Goal: Task Accomplishment & Management: Manage account settings

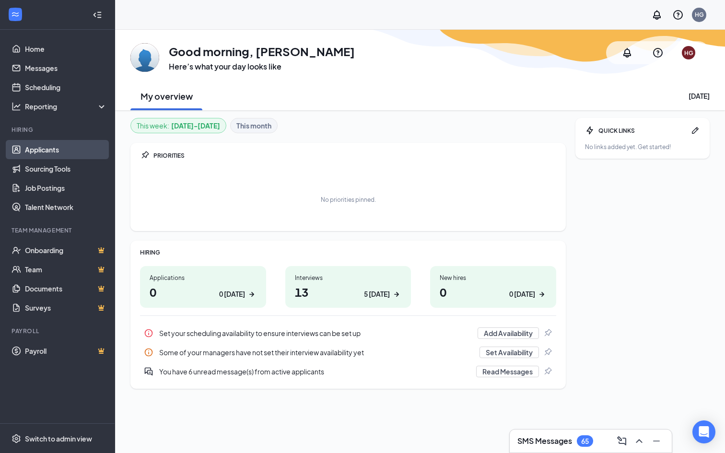
click at [81, 158] on link "Applicants" at bounding box center [66, 149] width 82 height 19
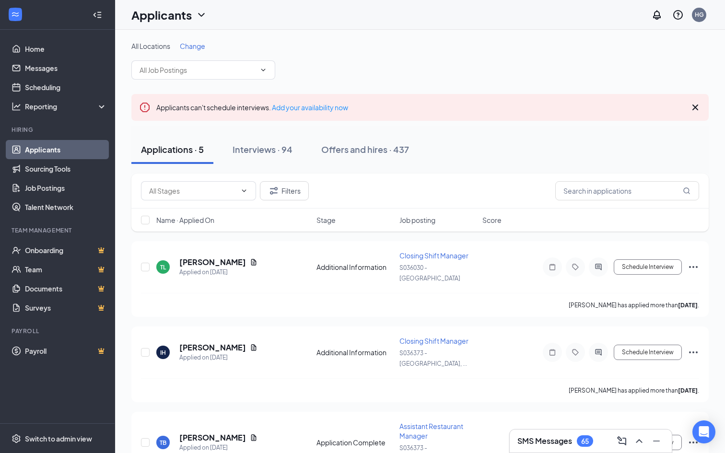
click at [200, 48] on span "Change" at bounding box center [192, 46] width 25 height 9
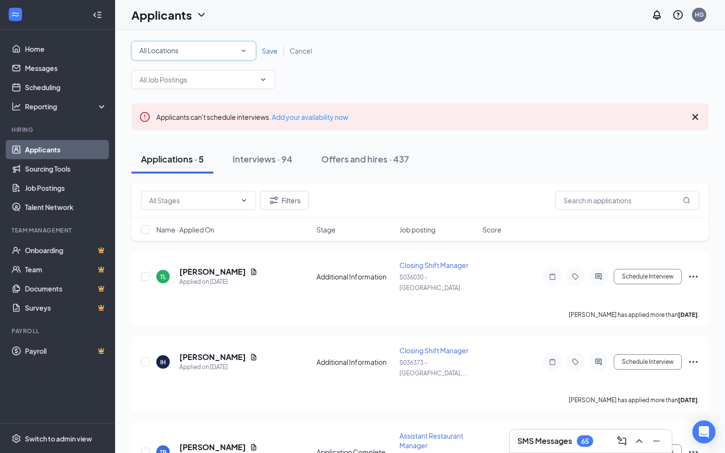
click at [204, 51] on div "All Locations" at bounding box center [194, 51] width 108 height 12
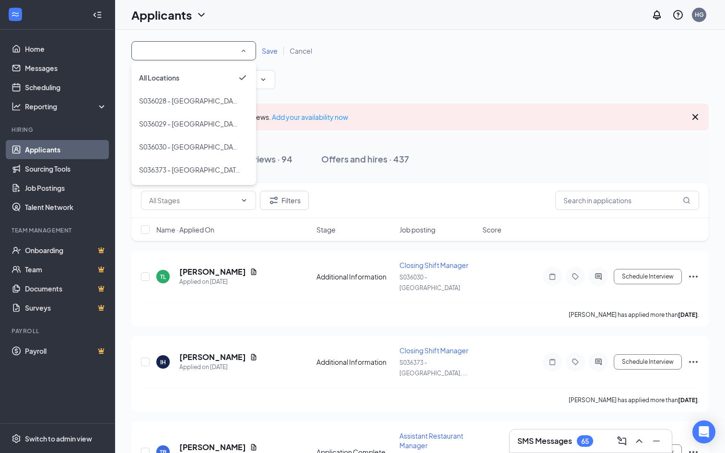
click at [308, 86] on div "All Locations All Locations Save Cancel" at bounding box center [420, 65] width 578 height 48
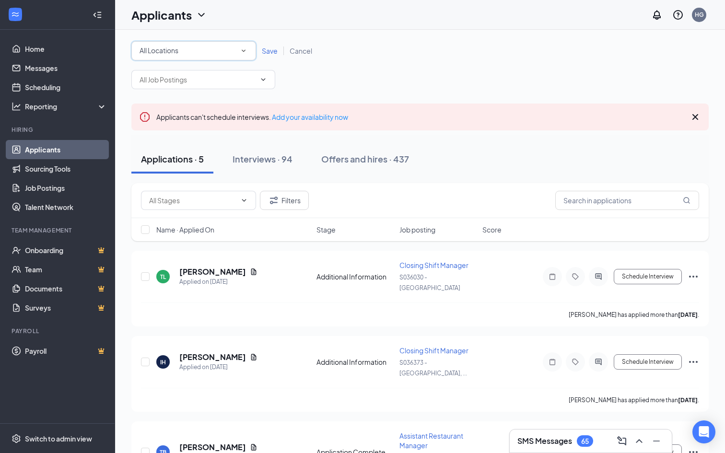
click at [231, 59] on div "All Locations All Locations" at bounding box center [193, 50] width 125 height 19
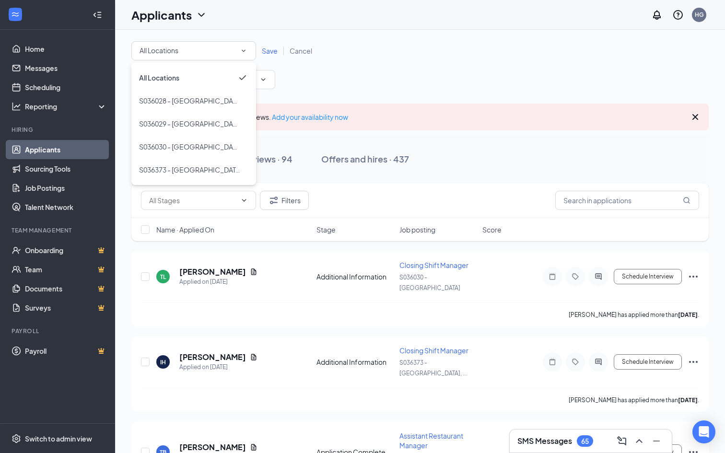
click at [359, 66] on div "All Locations All Locations Save Cancel" at bounding box center [420, 65] width 578 height 48
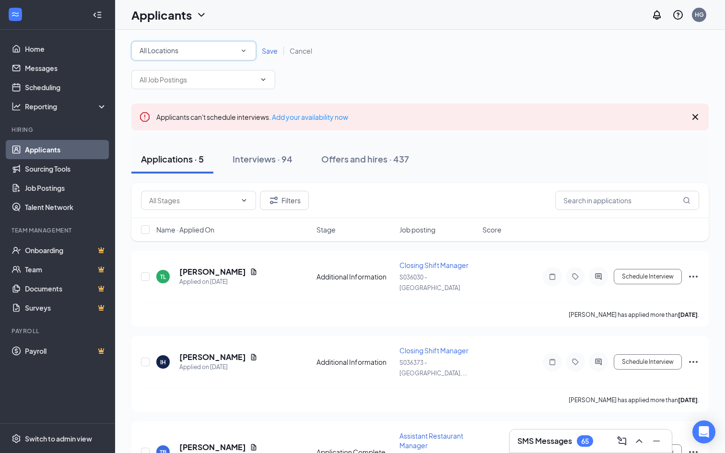
click at [226, 47] on div "All Locations" at bounding box center [194, 51] width 108 height 12
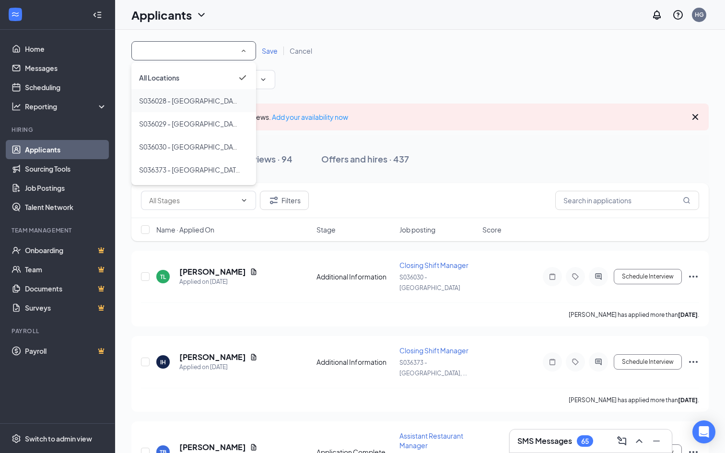
click at [197, 101] on span "S036028 - [GEOGRAPHIC_DATA]" at bounding box center [190, 100] width 103 height 9
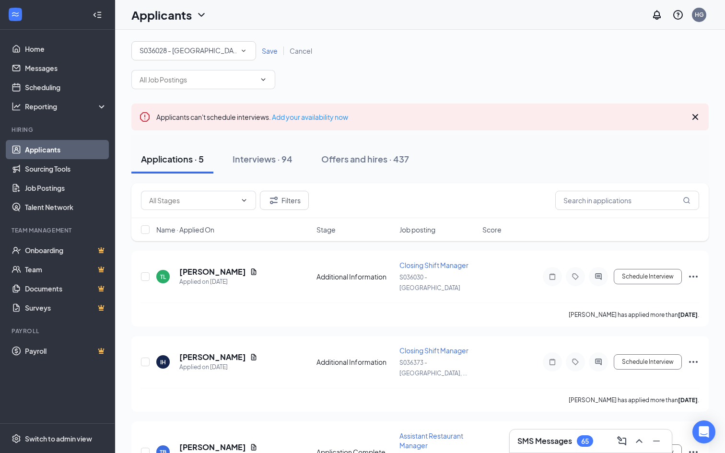
click at [267, 48] on span "Save" at bounding box center [270, 51] width 16 height 9
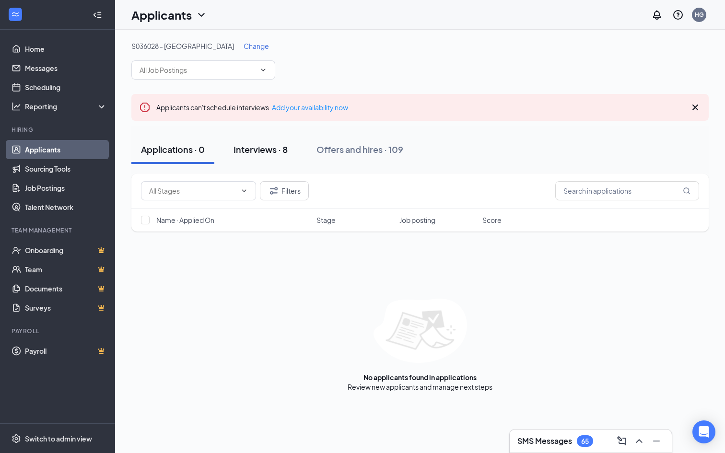
click at [262, 153] on div "Interviews · 8" at bounding box center [261, 149] width 54 height 12
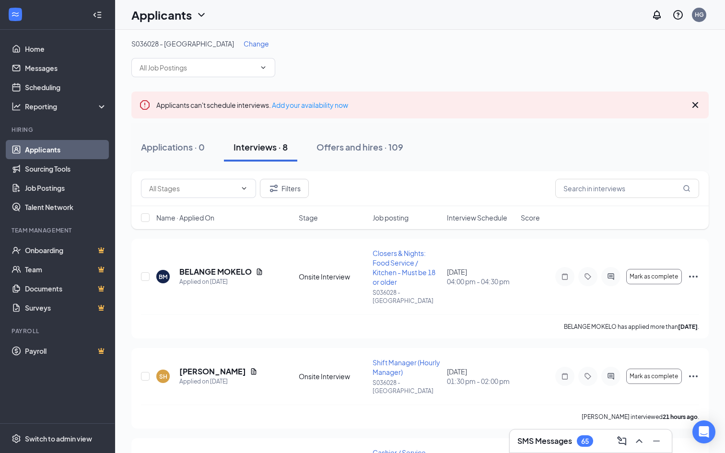
scroll to position [3, 0]
click at [463, 220] on span "Interview Schedule" at bounding box center [477, 217] width 60 height 10
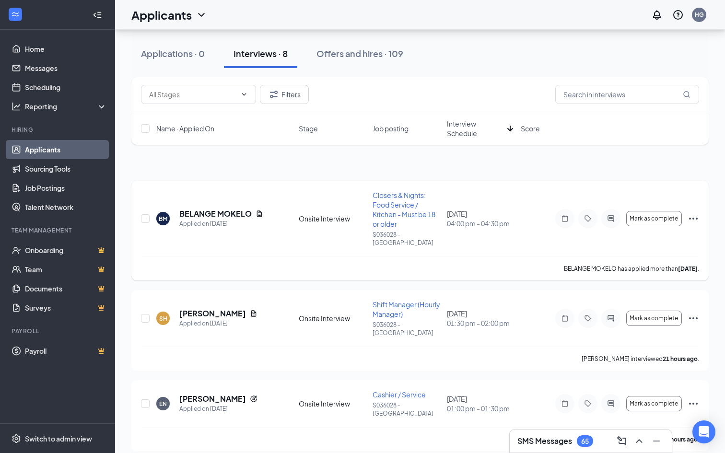
scroll to position [0, 0]
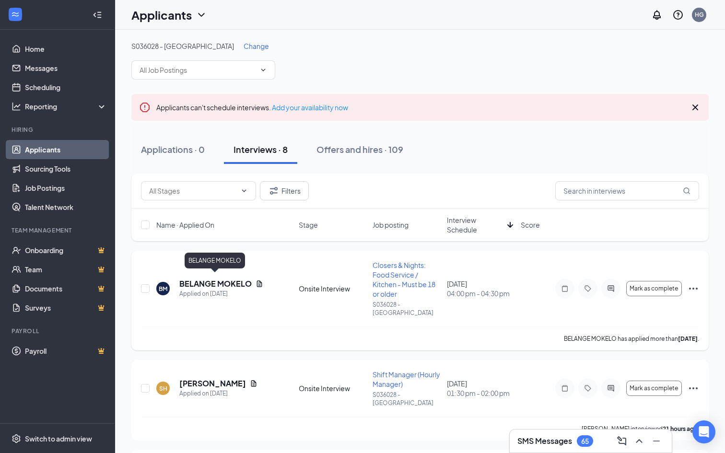
click at [203, 279] on h5 "BELANGE MOKELO" at bounding box center [215, 284] width 72 height 11
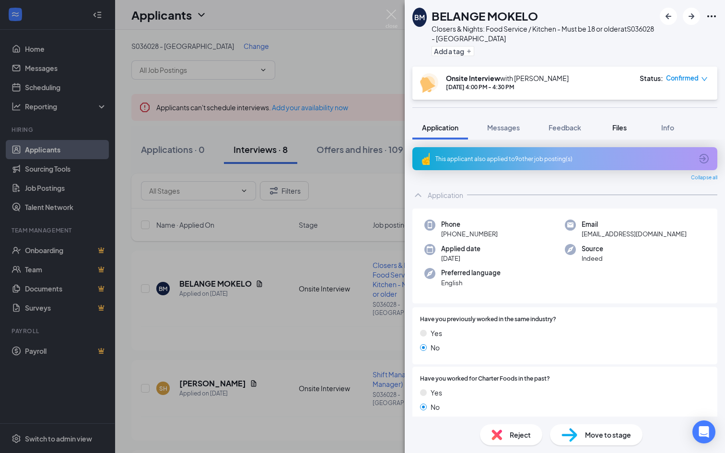
click at [631, 123] on button "Files" at bounding box center [620, 128] width 38 height 24
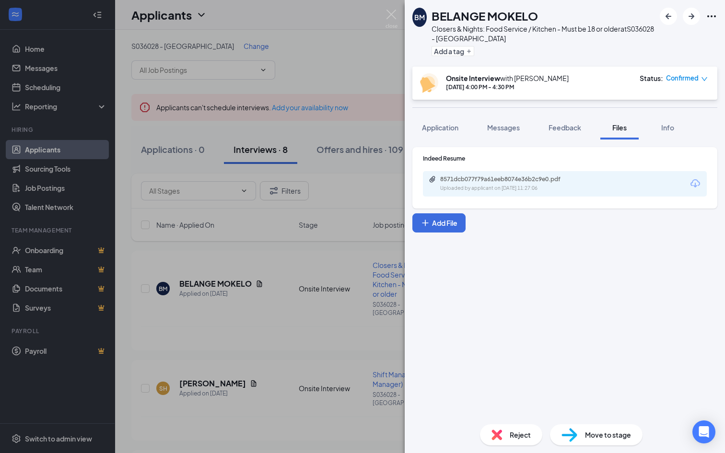
click at [582, 178] on div "8571dcb077f79a61eeb8074e36b2c9e0.pdf" at bounding box center [506, 180] width 155 height 8
click at [335, 208] on div "[PERSON_NAME] MOKELO Closers & Nights: Food Service / Kitchen - Must be 18 or o…" at bounding box center [362, 226] width 725 height 453
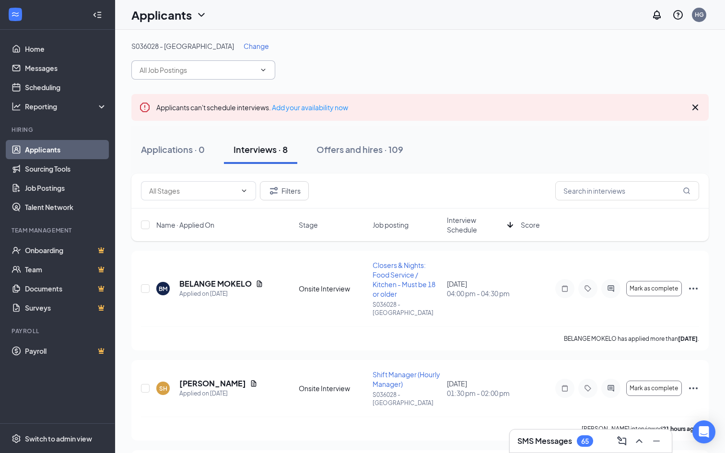
click at [236, 73] on input "text" at bounding box center [198, 70] width 116 height 11
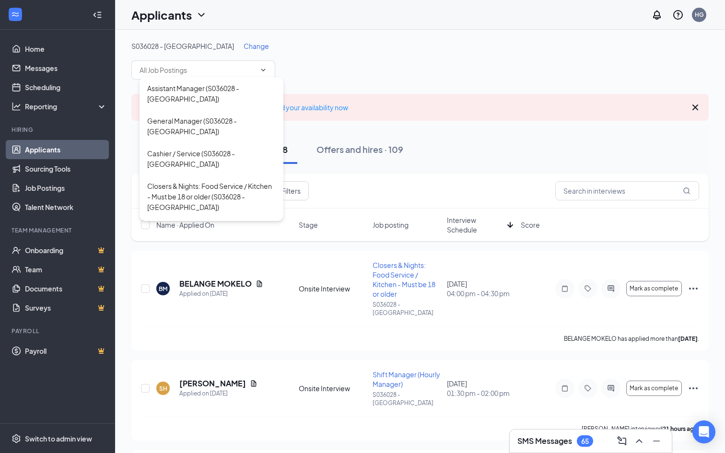
click at [244, 47] on span "Change" at bounding box center [256, 46] width 25 height 9
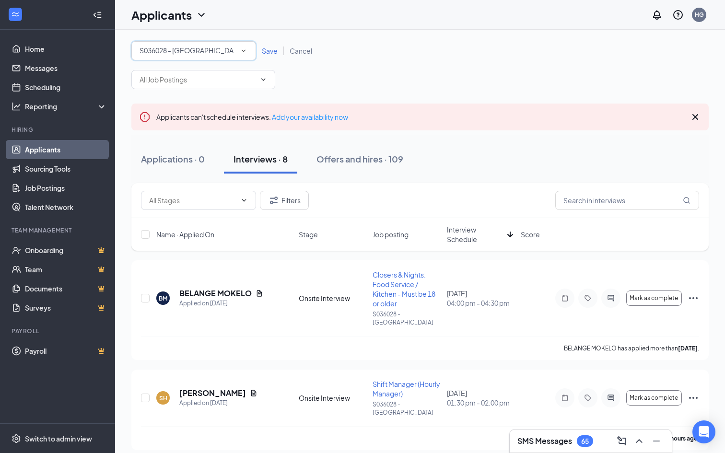
click at [217, 43] on div "All Locations S036028 - [GEOGRAPHIC_DATA]" at bounding box center [193, 50] width 125 height 19
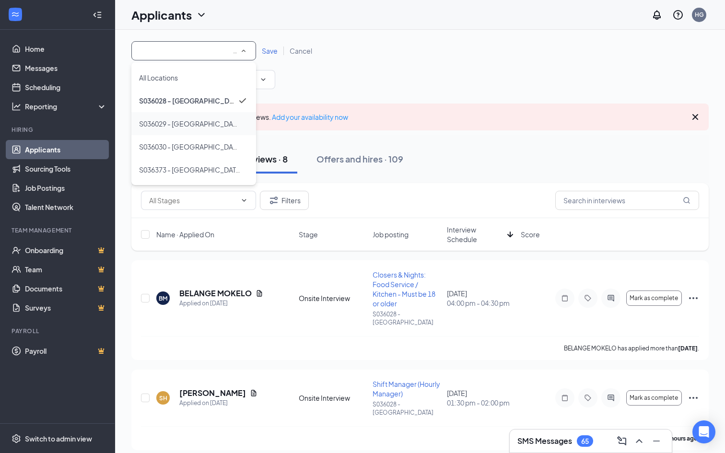
click at [213, 127] on div "S036029 - [GEOGRAPHIC_DATA]" at bounding box center [193, 124] width 109 height 12
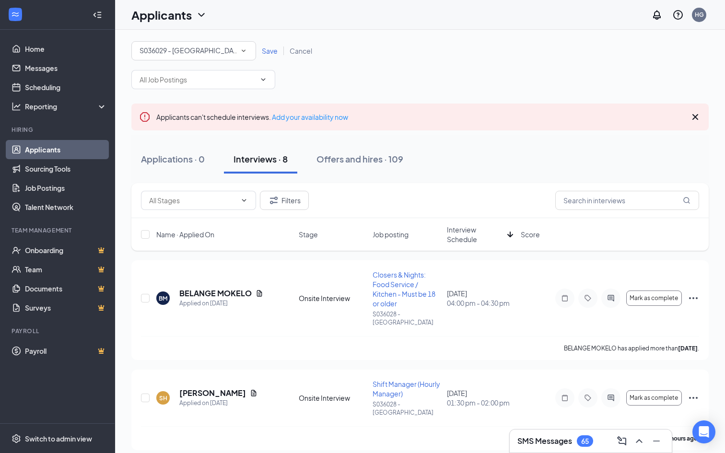
click at [267, 47] on span "Save" at bounding box center [270, 51] width 16 height 9
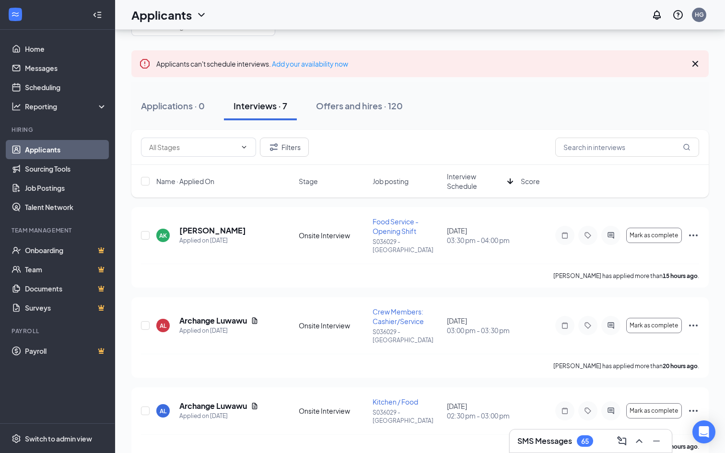
scroll to position [39, 0]
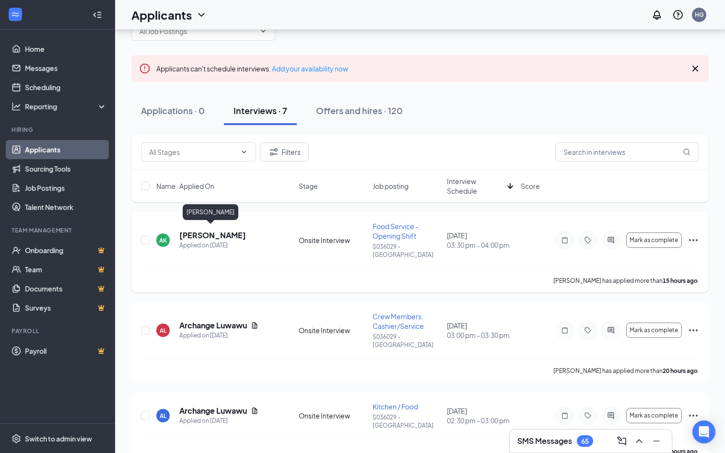
click at [200, 234] on h5 "[PERSON_NAME]" at bounding box center [212, 235] width 67 height 11
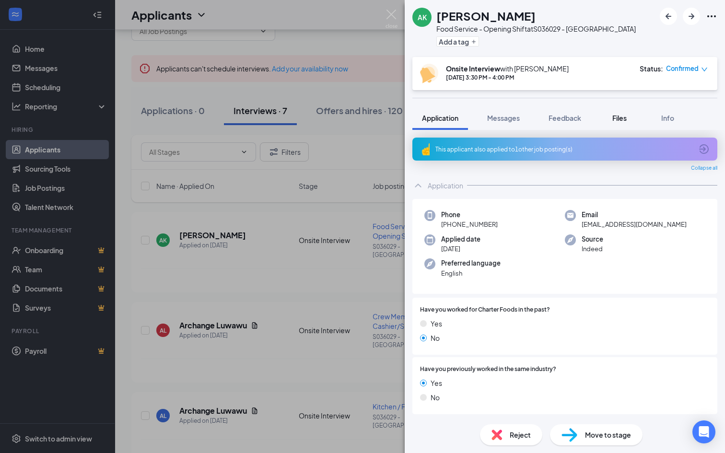
click at [611, 121] on button "Files" at bounding box center [620, 118] width 38 height 24
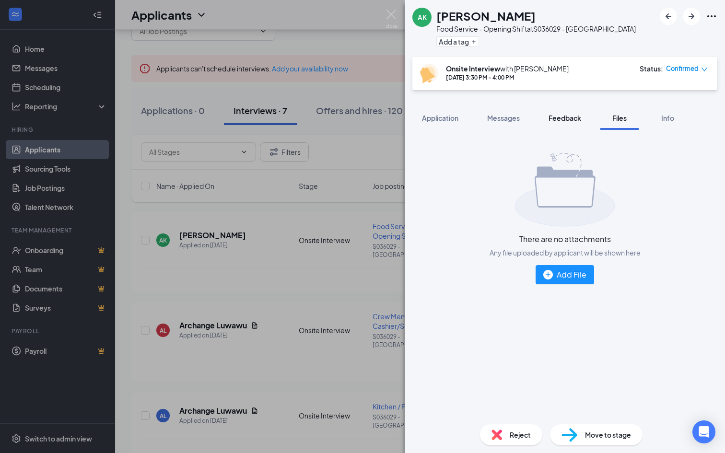
click at [575, 118] on span "Feedback" at bounding box center [565, 118] width 33 height 9
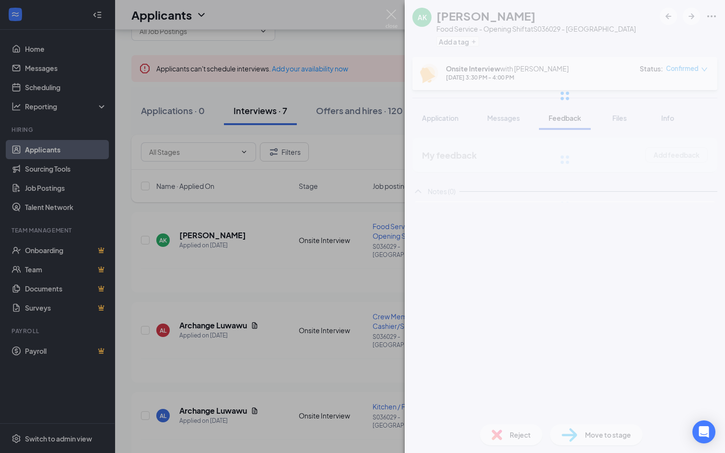
click at [612, 118] on div at bounding box center [565, 96] width 320 height 192
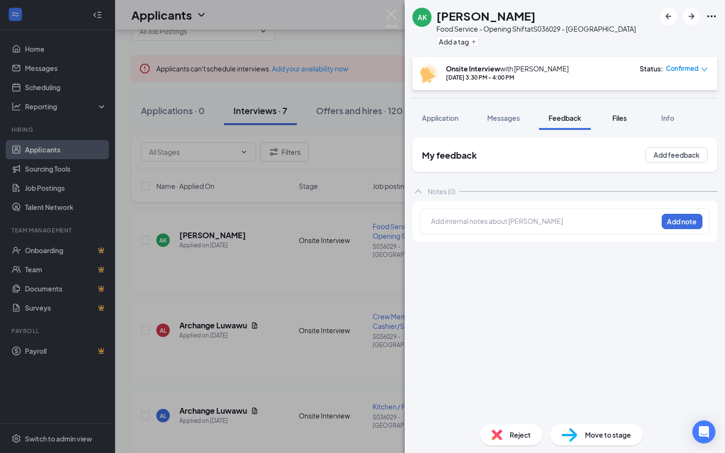
click at [615, 118] on span "Files" at bounding box center [620, 118] width 14 height 9
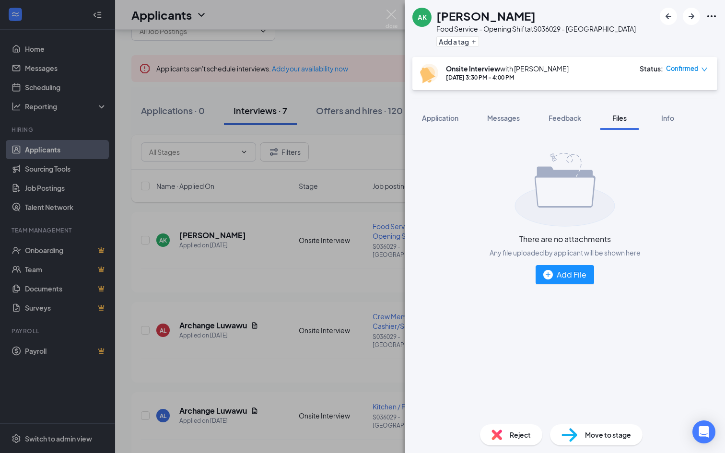
click at [355, 153] on div "AK [PERSON_NAME] Food Service - Opening Shift at S036029 - [GEOGRAPHIC_DATA] Ad…" at bounding box center [362, 226] width 725 height 453
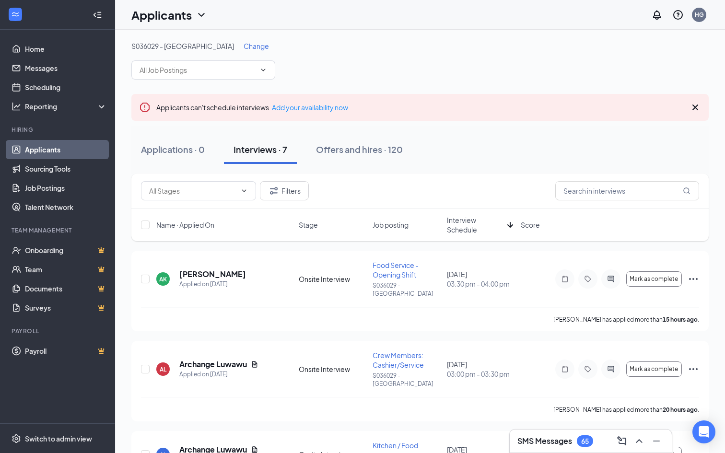
click at [225, 40] on div "S036029 - [GEOGRAPHIC_DATA] Change Nights/Closers for Cashier/Service: 18+ for …" at bounding box center [420, 452] width 610 height 845
click at [244, 45] on span "Change" at bounding box center [256, 46] width 25 height 9
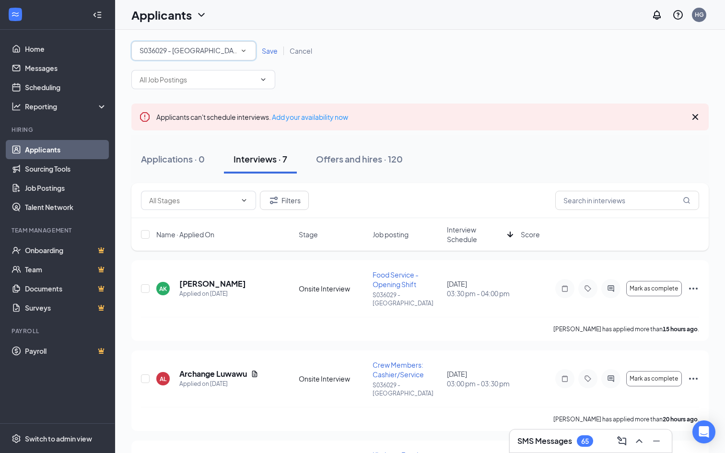
click at [207, 51] on div "S036029 - [GEOGRAPHIC_DATA]" at bounding box center [194, 51] width 108 height 12
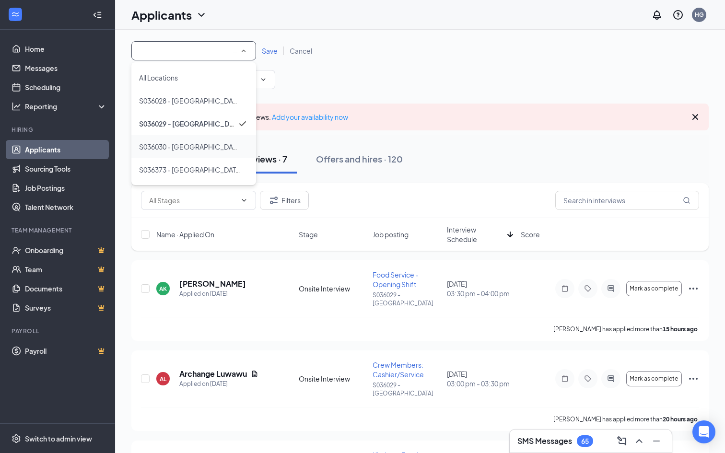
click at [184, 147] on span "S036030 - [GEOGRAPHIC_DATA]" at bounding box center [190, 146] width 103 height 9
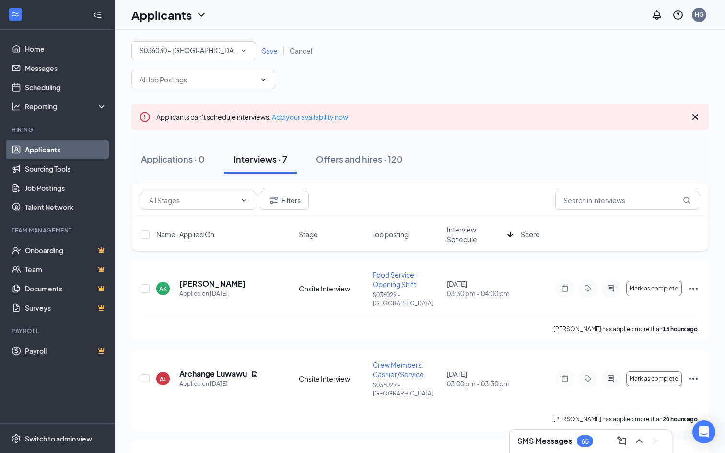
click at [268, 46] on div "Save Cancel" at bounding box center [287, 51] width 62 height 10
click at [268, 51] on span "Save" at bounding box center [270, 51] width 16 height 9
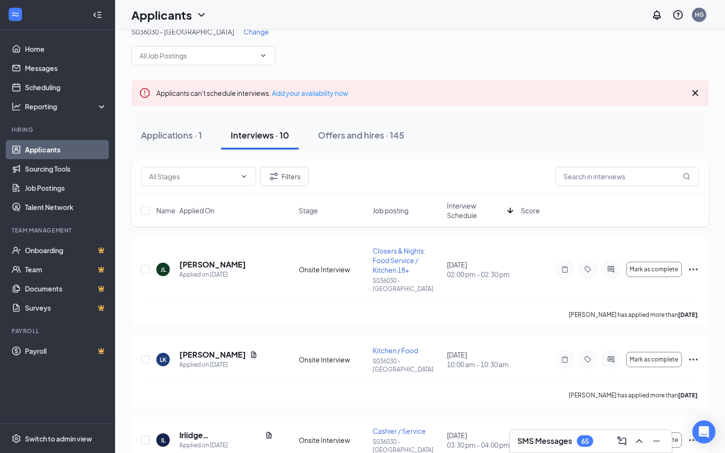
scroll to position [16, 0]
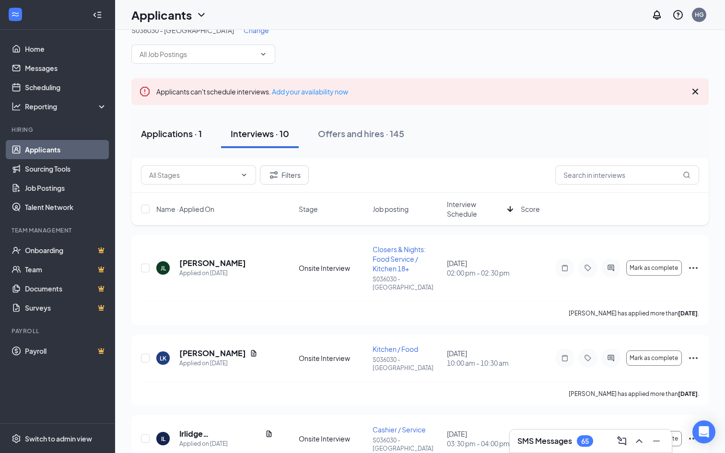
click at [175, 132] on div "Applications · 1" at bounding box center [171, 134] width 61 height 12
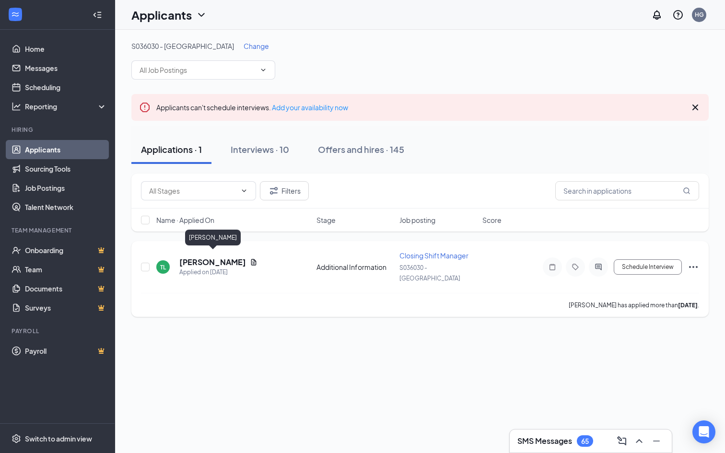
click at [218, 259] on h5 "[PERSON_NAME]" at bounding box center [212, 262] width 67 height 11
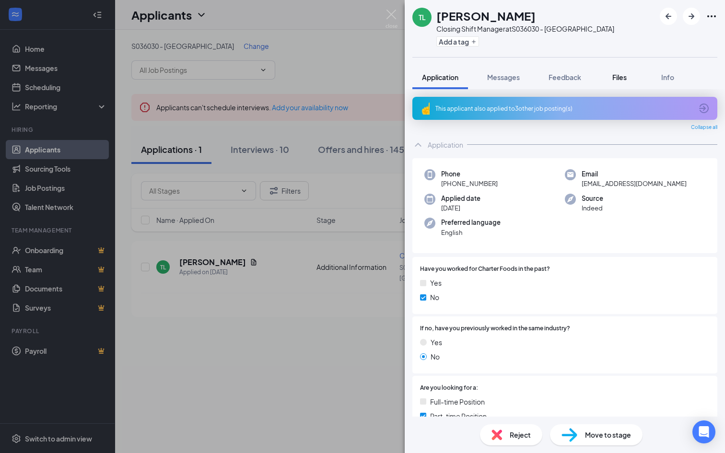
click at [626, 82] on div "Files" at bounding box center [619, 77] width 19 height 10
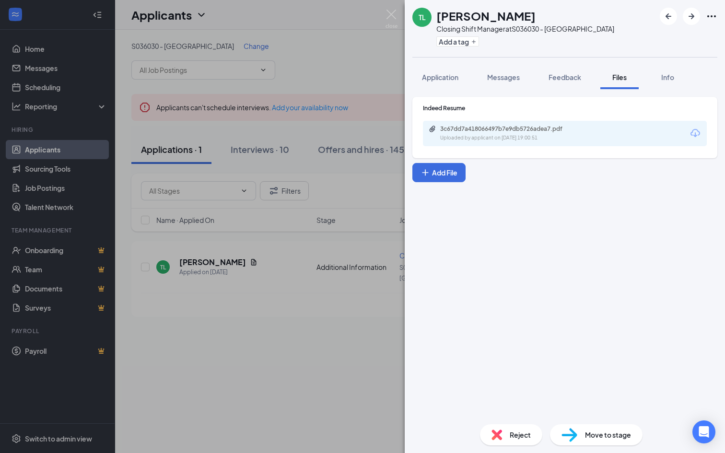
click at [547, 112] on div "Indeed Resume" at bounding box center [565, 108] width 284 height 8
click at [536, 133] on div "3c67dd7a418066497b7e9db5726adea7.pdf Uploaded by applicant on [DATE] 19:00:51" at bounding box center [506, 133] width 155 height 17
click at [507, 85] on button "Messages" at bounding box center [504, 77] width 52 height 24
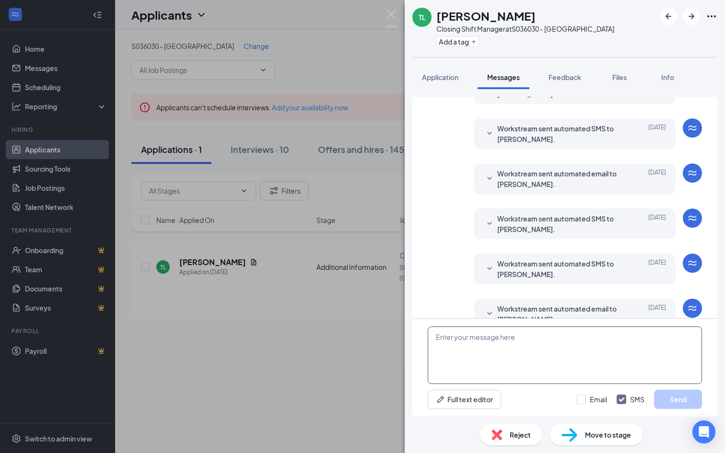
click at [496, 345] on textarea at bounding box center [565, 356] width 274 height 58
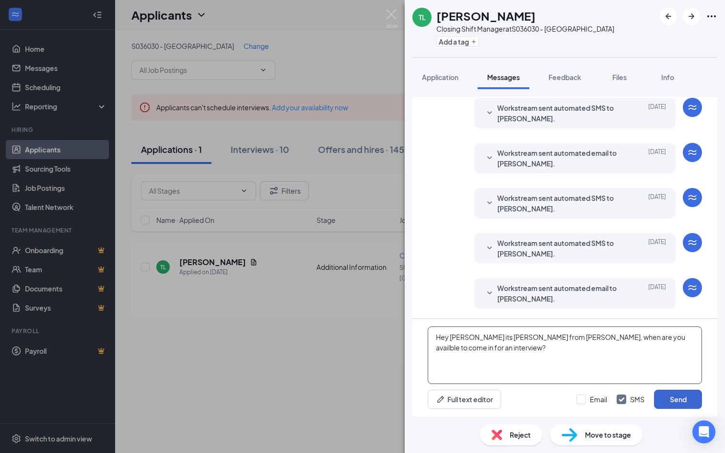
type textarea "Hey [PERSON_NAME] its [PERSON_NAME] from [PERSON_NAME], when are you availble t…"
click at [681, 402] on button "Send" at bounding box center [678, 399] width 48 height 19
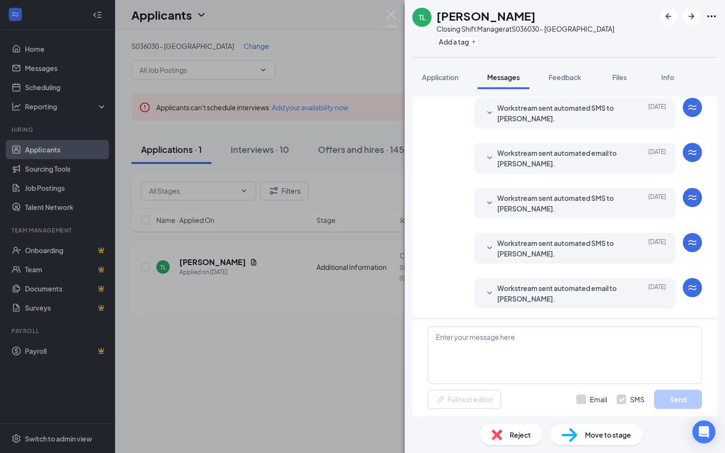
click at [350, 327] on div "TL [PERSON_NAME] Closing Shift Manager at S036030 - Augusta Add a tag Applicati…" at bounding box center [362, 226] width 725 height 453
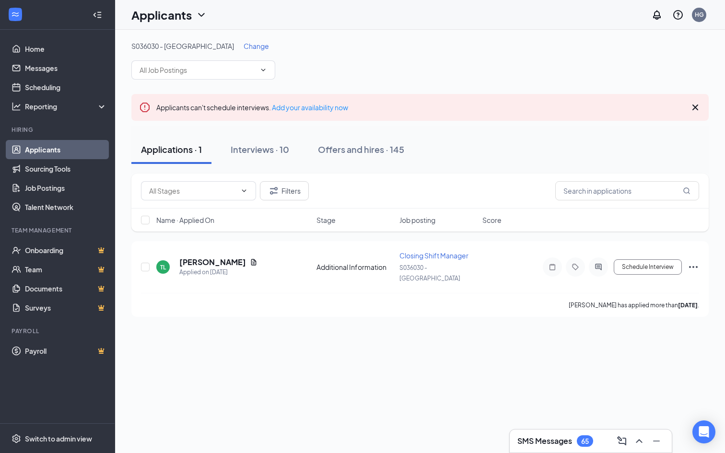
click at [205, 51] on div "S036030 - Augusta Change Crew Member: Customer Service / Cashier (S036030 - [GE…" at bounding box center [420, 60] width 578 height 38
click at [244, 47] on span "Change" at bounding box center [256, 46] width 25 height 9
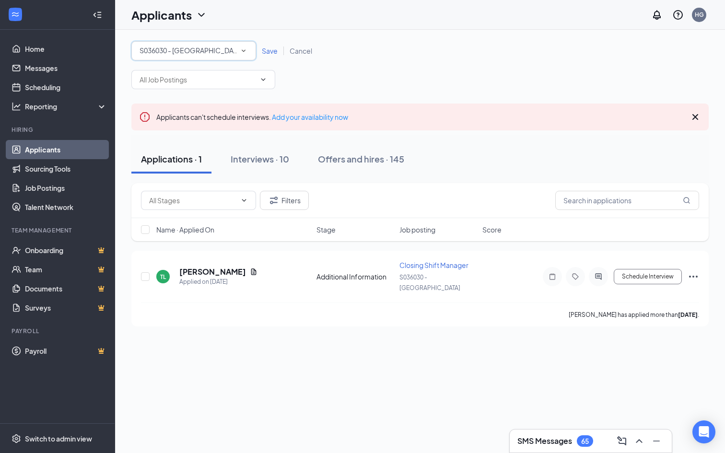
click at [213, 58] on div "All Locations S036030 - [GEOGRAPHIC_DATA]" at bounding box center [193, 50] width 125 height 19
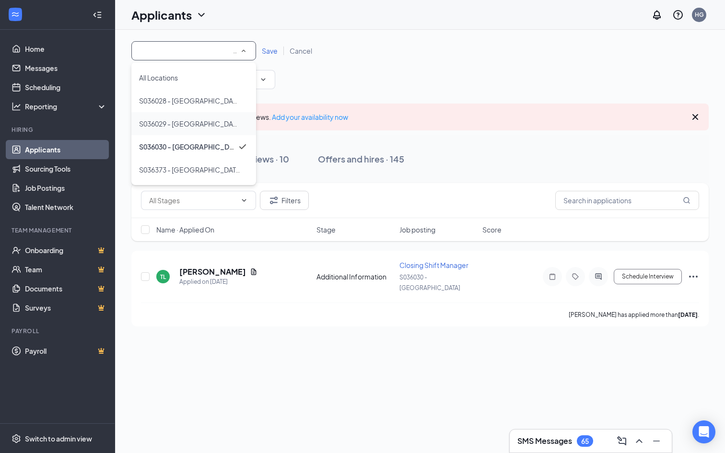
click at [216, 122] on div "S036029 - [GEOGRAPHIC_DATA]" at bounding box center [193, 124] width 109 height 12
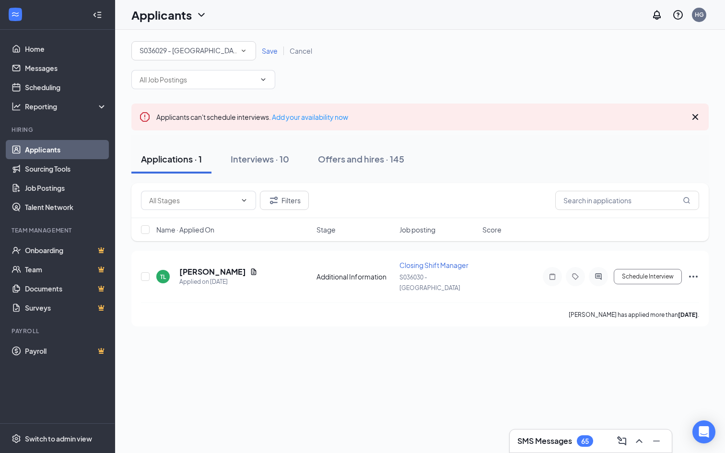
click at [271, 43] on div "All Locations S036029 - [GEOGRAPHIC_DATA] Save Cancel" at bounding box center [420, 50] width 578 height 19
click at [270, 45] on div "All Locations S036029 - [GEOGRAPHIC_DATA] Save Cancel" at bounding box center [420, 50] width 578 height 19
click at [264, 56] on div "All Locations S036029 - [GEOGRAPHIC_DATA] Save Cancel" at bounding box center [420, 50] width 578 height 19
click at [248, 56] on div "All Locations S036029 - [GEOGRAPHIC_DATA]" at bounding box center [193, 50] width 125 height 19
click at [268, 55] on div "Save Cancel" at bounding box center [287, 51] width 62 height 10
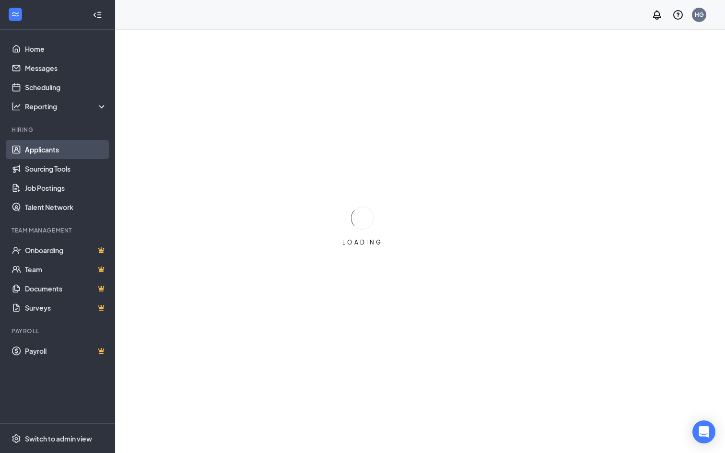
click at [45, 150] on link "Applicants" at bounding box center [66, 149] width 82 height 19
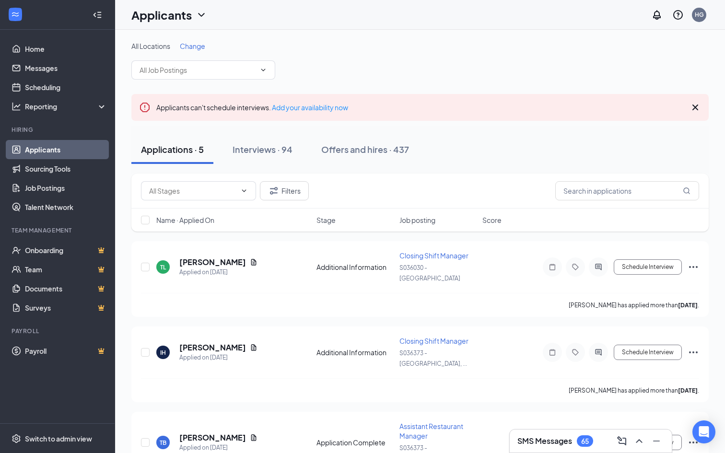
click at [181, 46] on span "Change" at bounding box center [192, 46] width 25 height 9
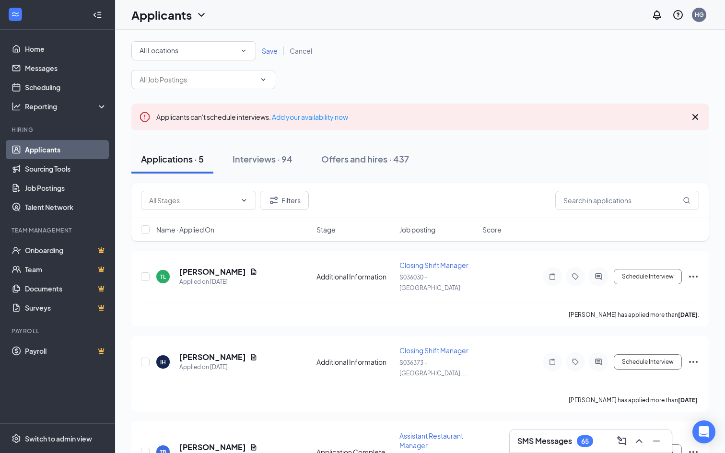
click at [186, 49] on div "All Locations" at bounding box center [194, 51] width 108 height 12
click at [266, 52] on span "Save" at bounding box center [270, 51] width 16 height 9
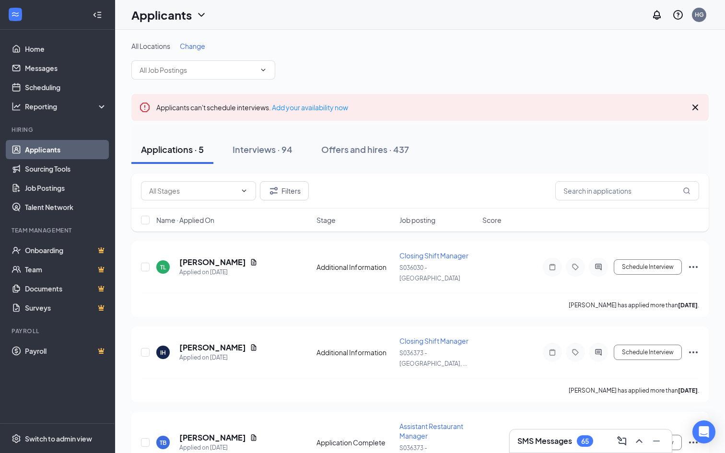
click at [198, 49] on span "Change" at bounding box center [192, 46] width 25 height 9
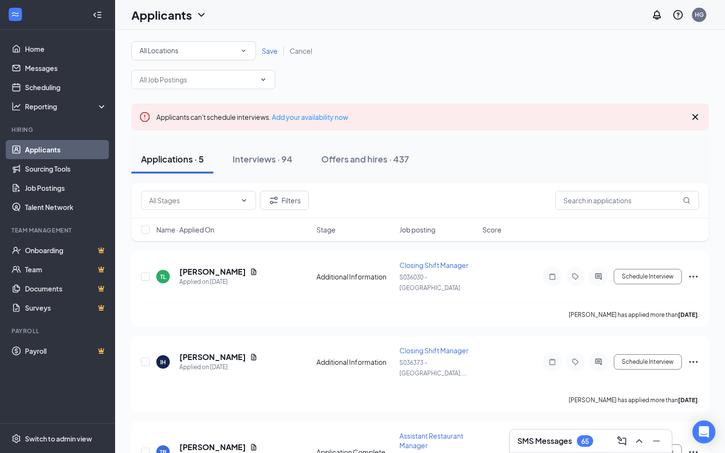
click at [216, 53] on div "All Locations" at bounding box center [194, 51] width 108 height 12
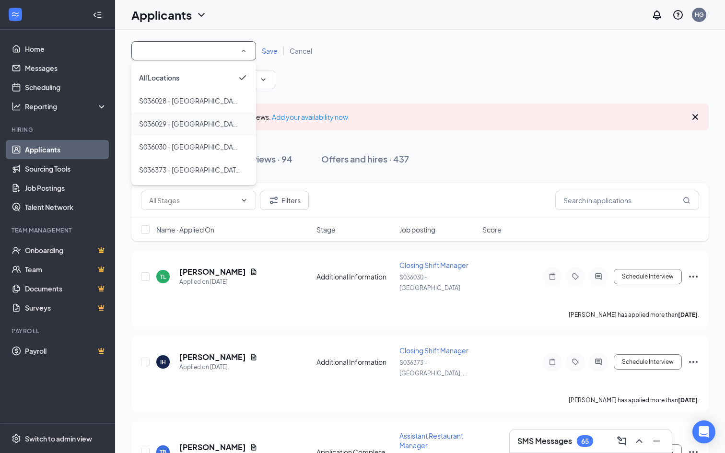
click at [201, 118] on div "S036029 - [GEOGRAPHIC_DATA]" at bounding box center [193, 124] width 109 height 12
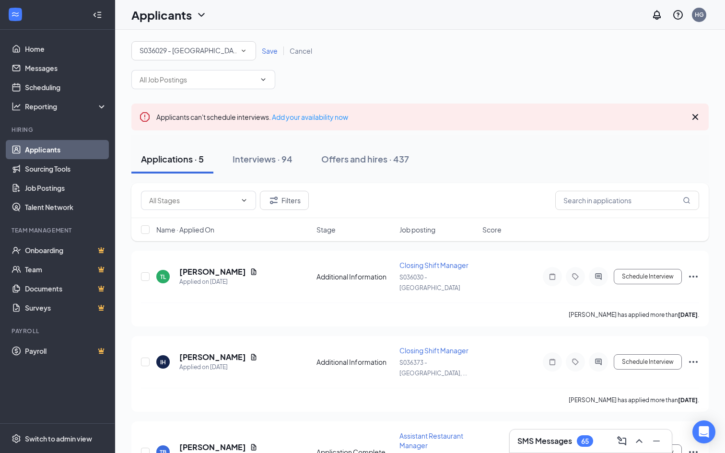
click at [274, 50] on span "Save" at bounding box center [270, 51] width 16 height 9
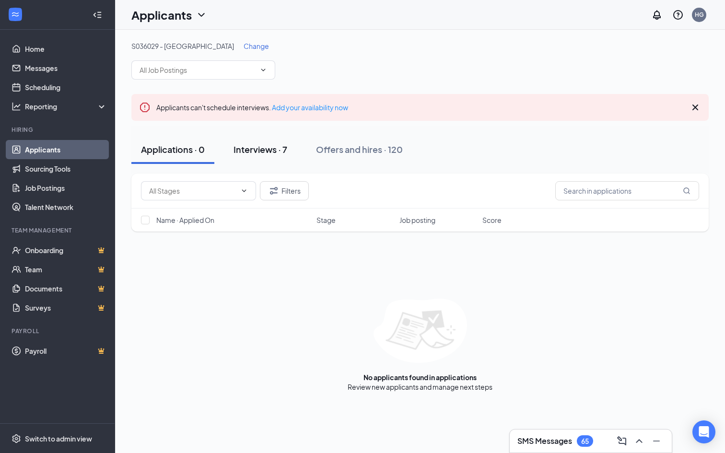
click at [283, 138] on button "Interviews · 7" at bounding box center [260, 149] width 73 height 29
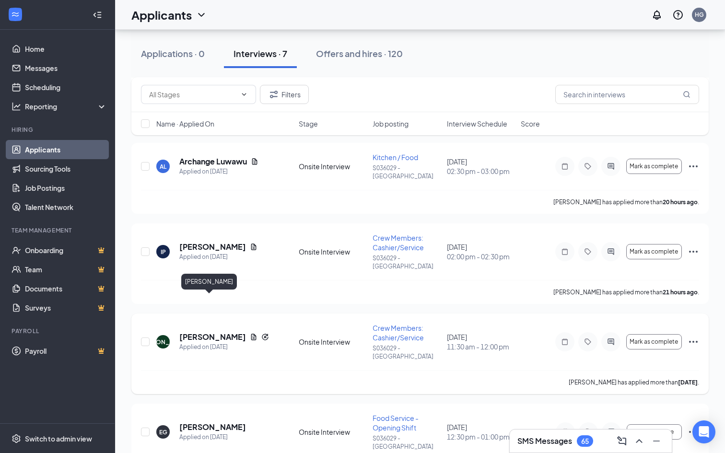
scroll to position [278, 0]
click at [192, 332] on h5 "[PERSON_NAME]" at bounding box center [212, 337] width 67 height 11
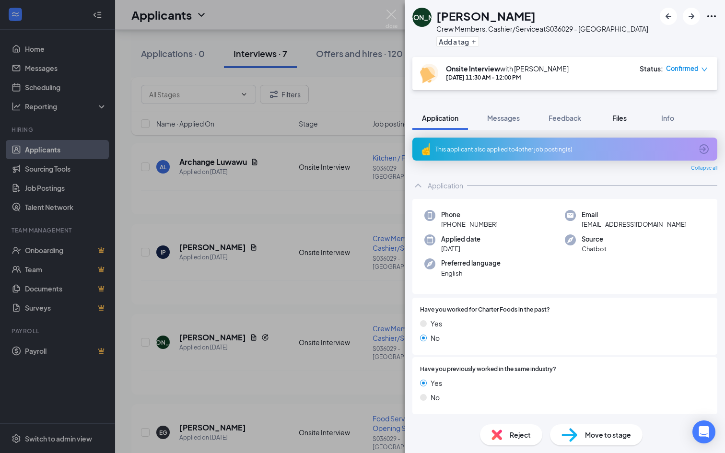
click at [612, 123] on button "Files" at bounding box center [620, 118] width 38 height 24
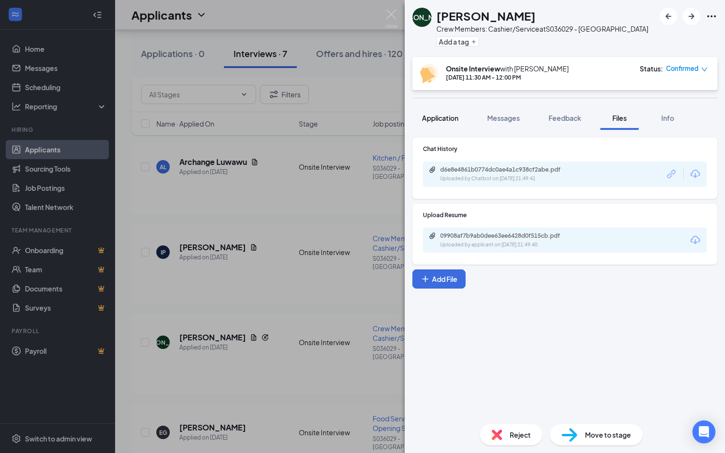
click at [459, 112] on button "Application" at bounding box center [441, 118] width 56 height 24
